Goal: Check status: Check status

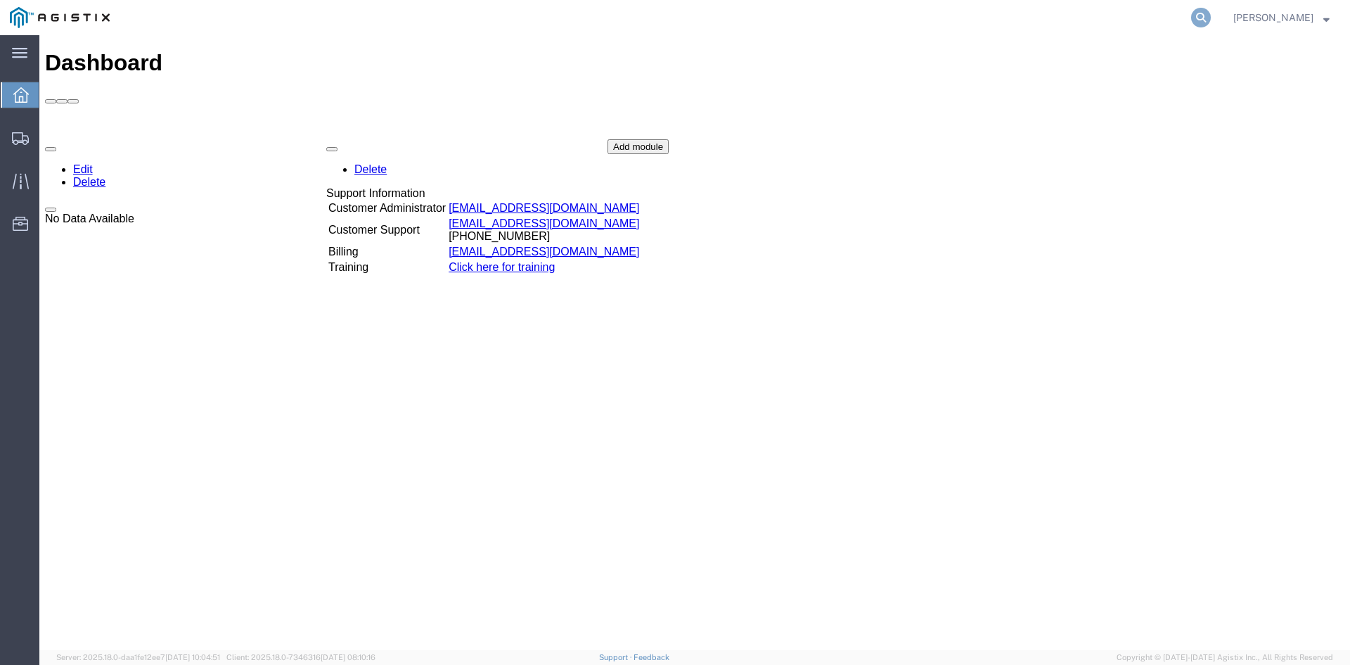
click at [1211, 23] on icon at bounding box center [1201, 18] width 20 height 20
paste input "56691185"
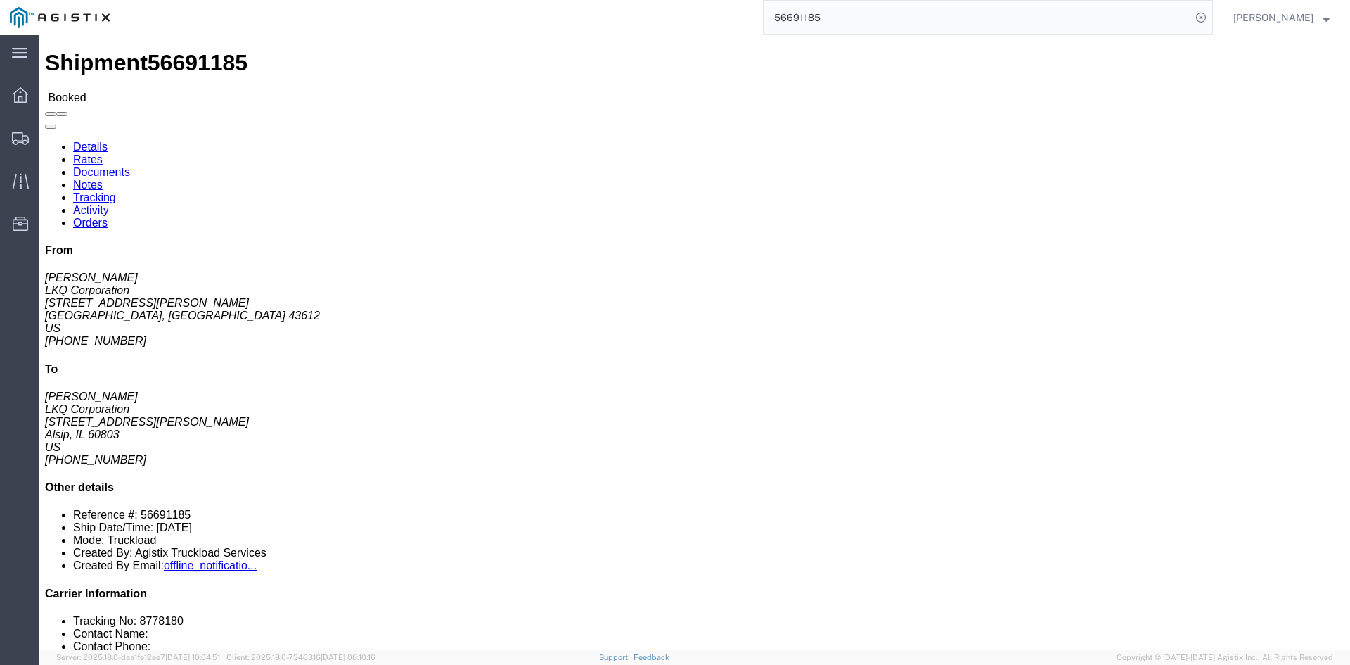
click at [1054, 11] on input "56691185" at bounding box center [978, 18] width 428 height 34
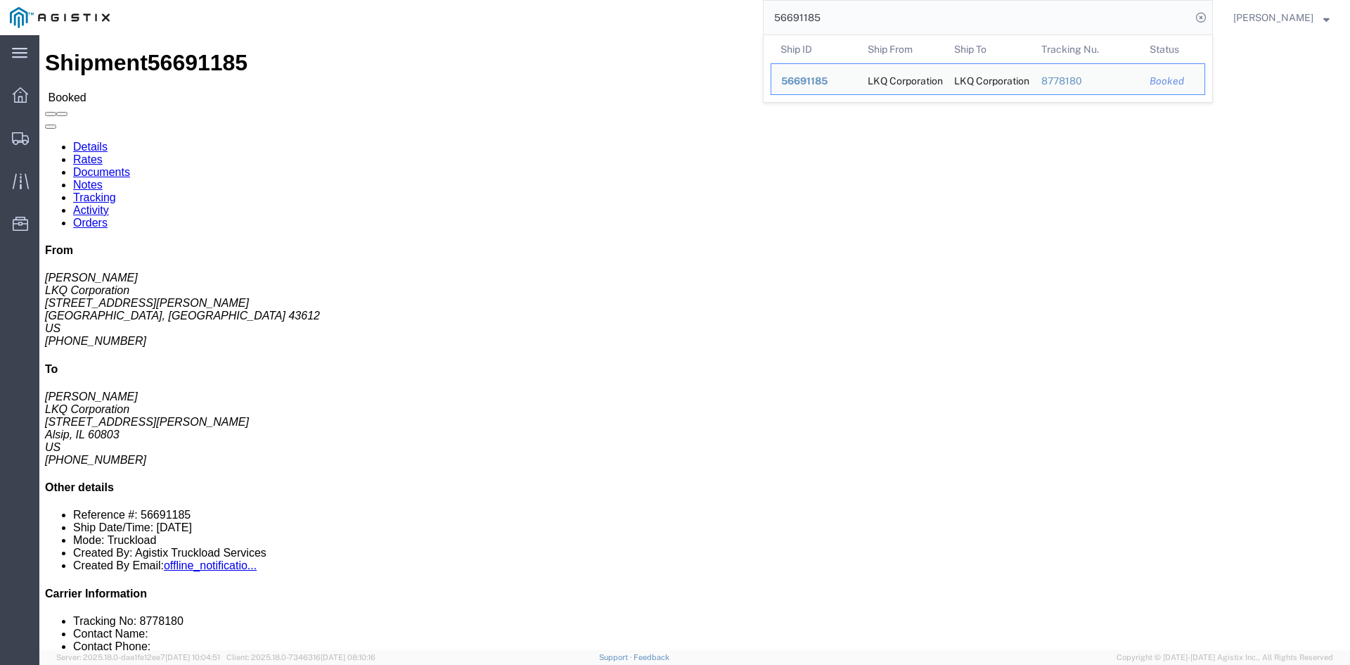
click at [1054, 11] on input "56691185" at bounding box center [978, 18] width 428 height 34
paste input "2896"
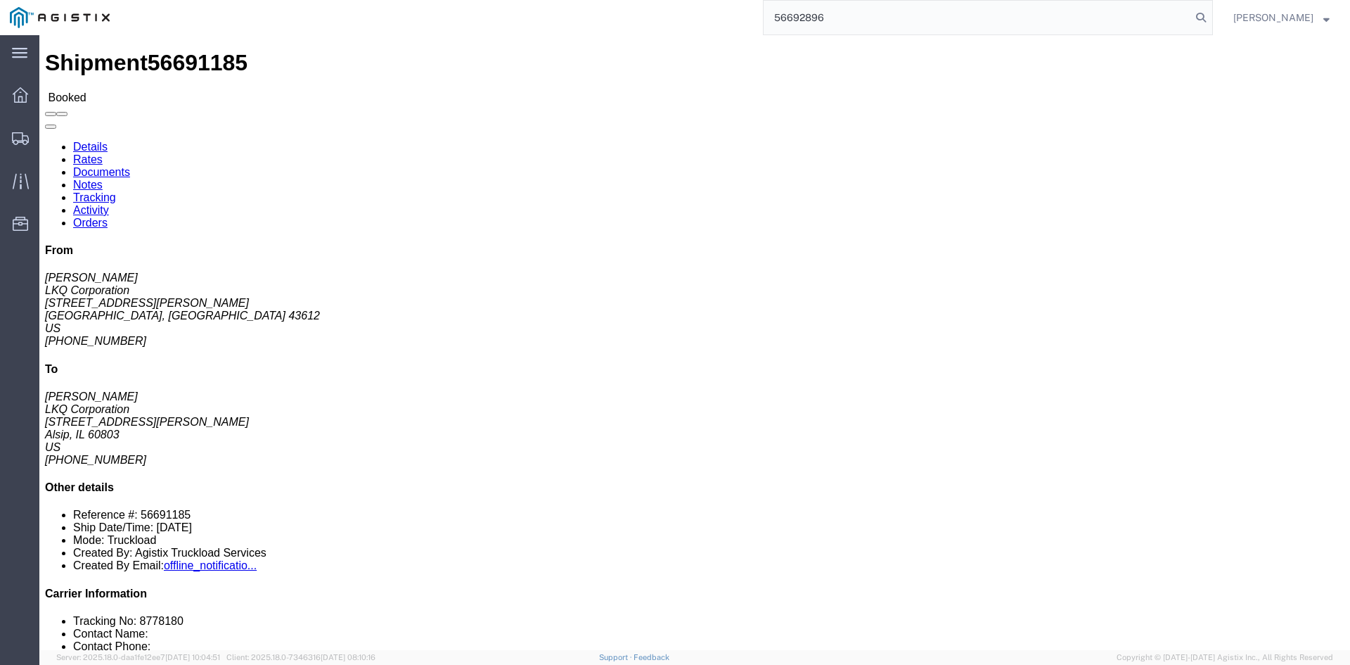
type input "56692896"
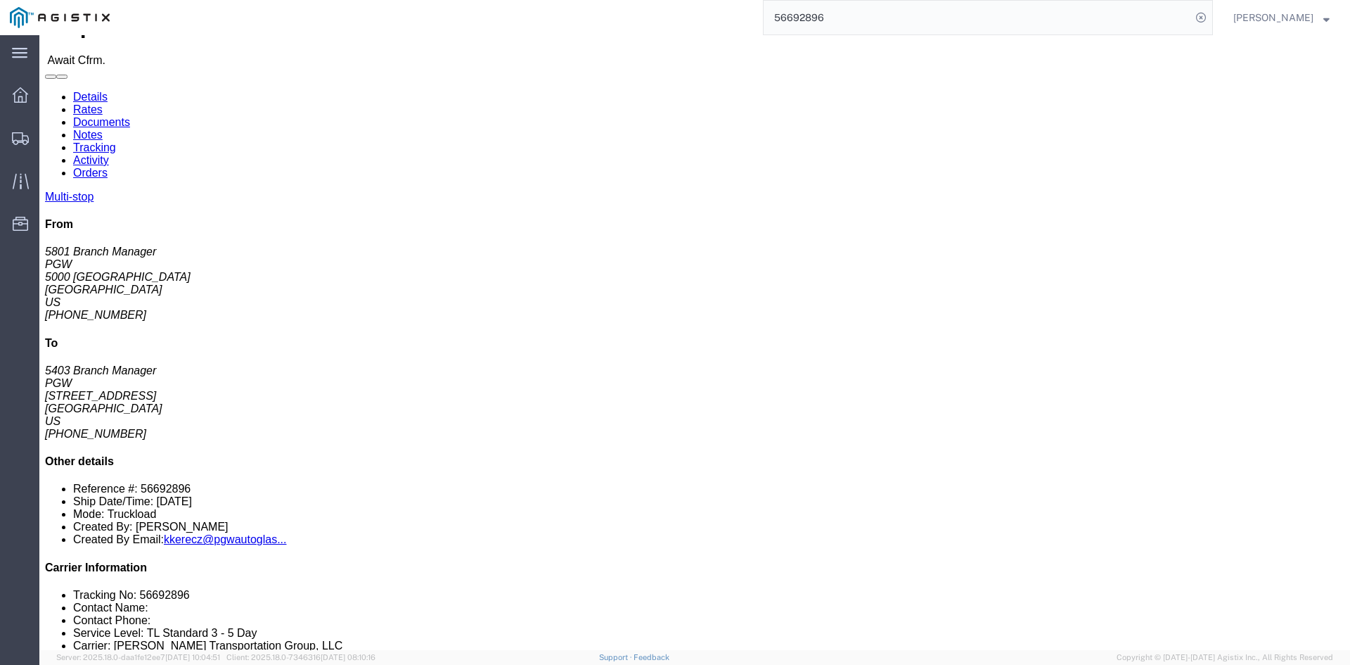
scroll to position [70, 0]
